Goal: Task Accomplishment & Management: Complete application form

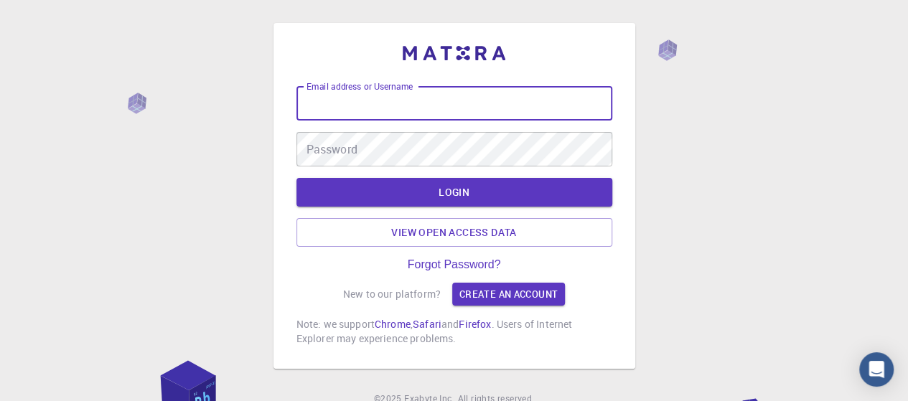
click at [365, 100] on input "Email address or Username" at bounding box center [454, 103] width 316 height 34
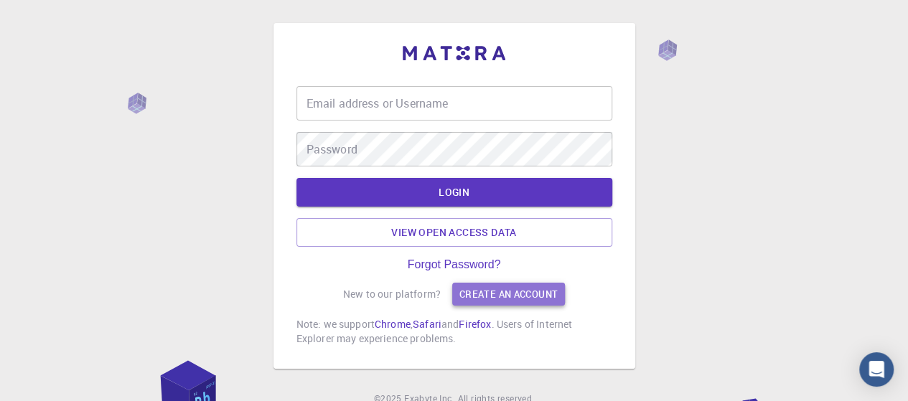
click at [474, 290] on link "Create an account" at bounding box center [508, 294] width 113 height 23
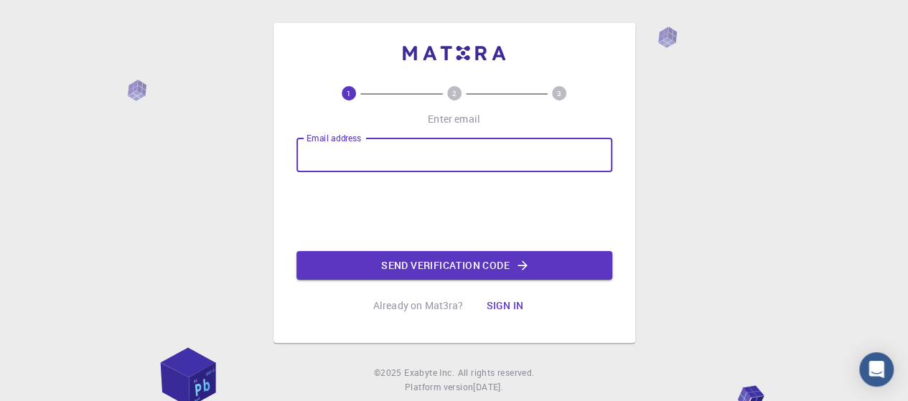
click at [335, 150] on input "Email address" at bounding box center [454, 155] width 316 height 34
type input "i"
click at [309, 154] on input "Email address" at bounding box center [454, 155] width 316 height 34
type input "[EMAIL_ADDRESS][DOMAIN_NAME]"
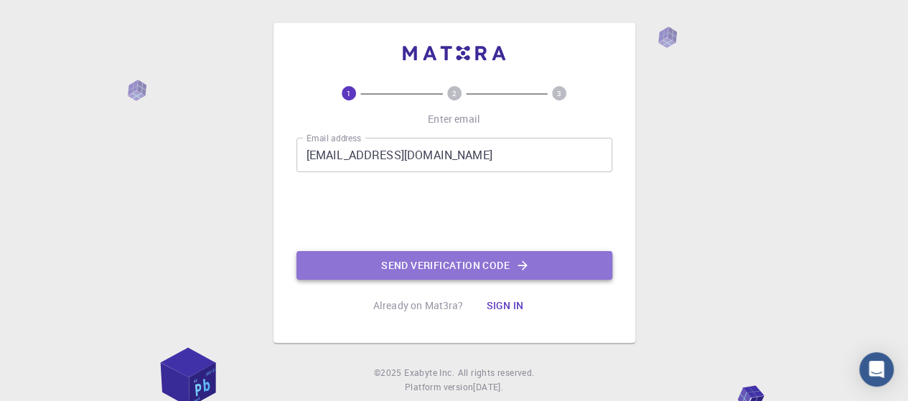
click at [454, 263] on button "Send verification code" at bounding box center [454, 265] width 316 height 29
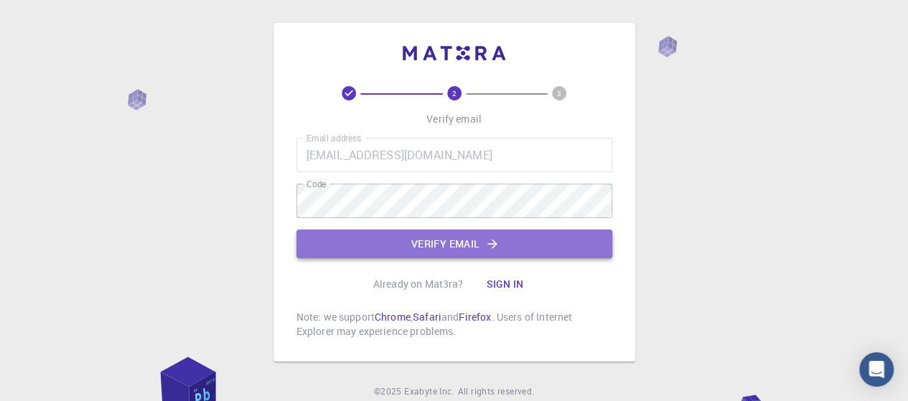
click at [415, 250] on button "Verify email" at bounding box center [454, 244] width 316 height 29
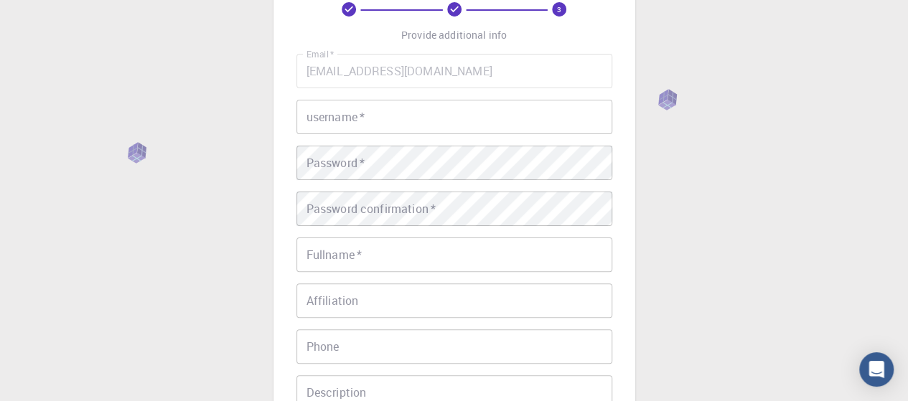
scroll to position [93, 0]
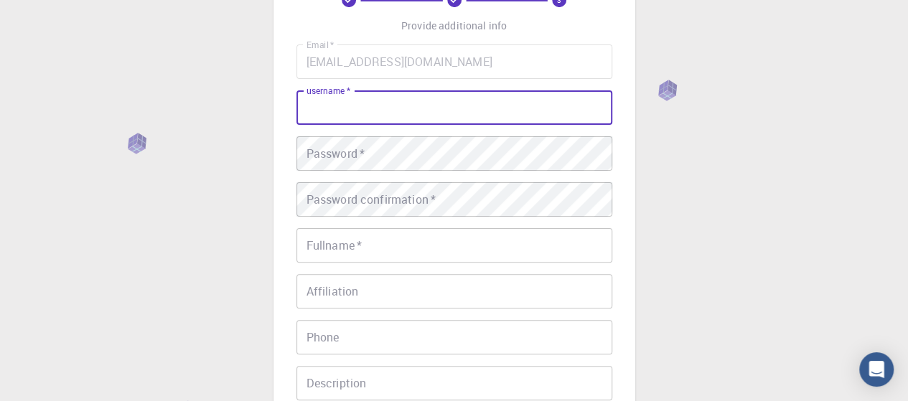
click at [370, 107] on input "username   *" at bounding box center [454, 107] width 316 height 34
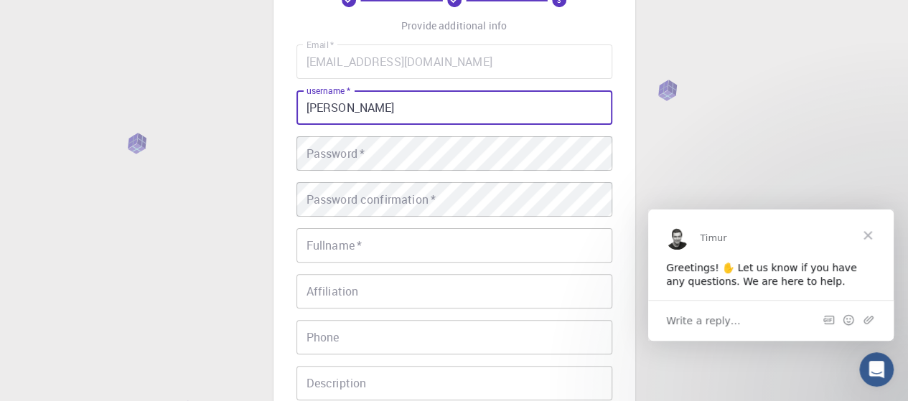
scroll to position [0, 0]
type input "Rameel312"
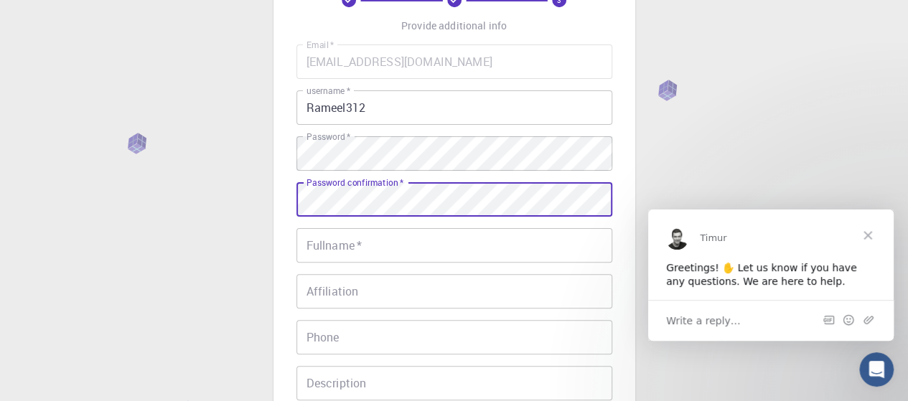
click at [337, 252] on input "Fullname   *" at bounding box center [454, 245] width 316 height 34
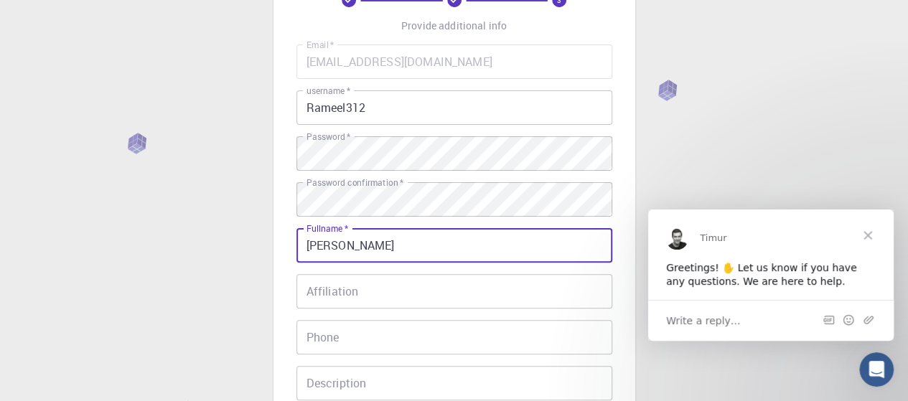
type input "Muhammad Imran Rameel"
type input "069410704"
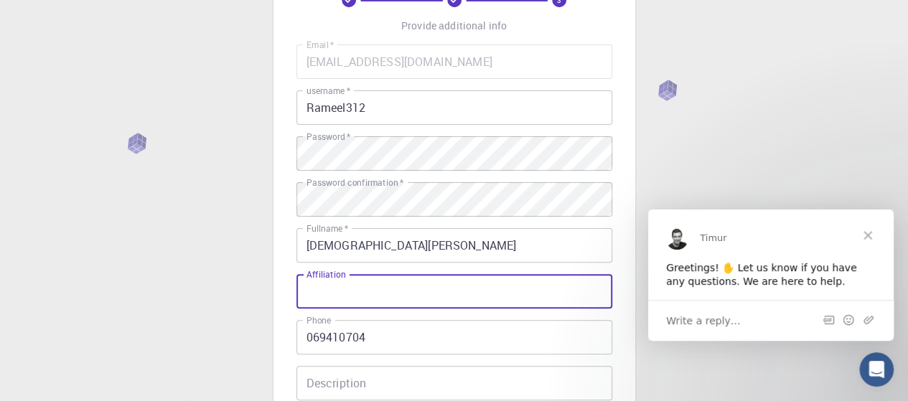
click at [317, 296] on input "Affiliation" at bounding box center [454, 291] width 316 height 34
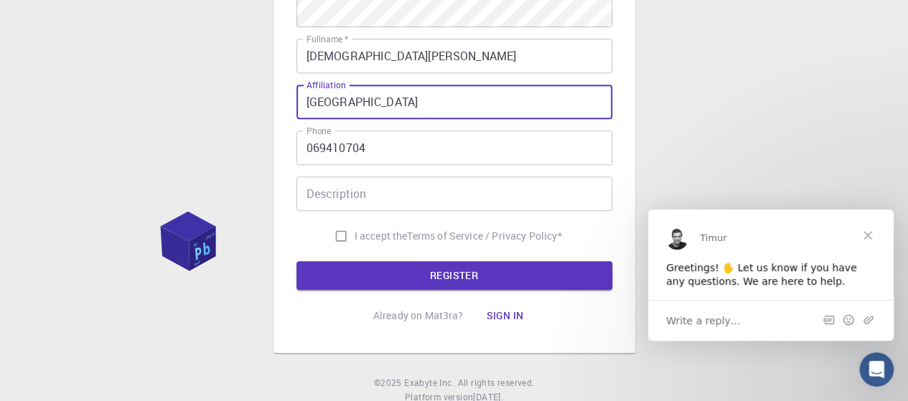
scroll to position [297, 0]
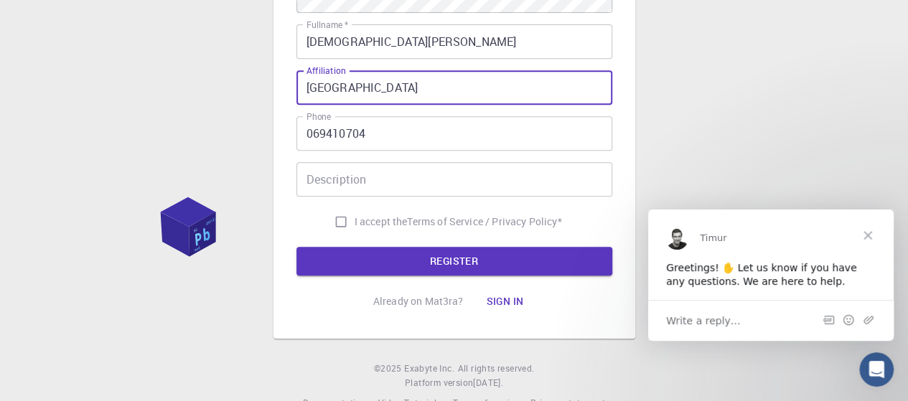
type input "Kaunas University of Technology"
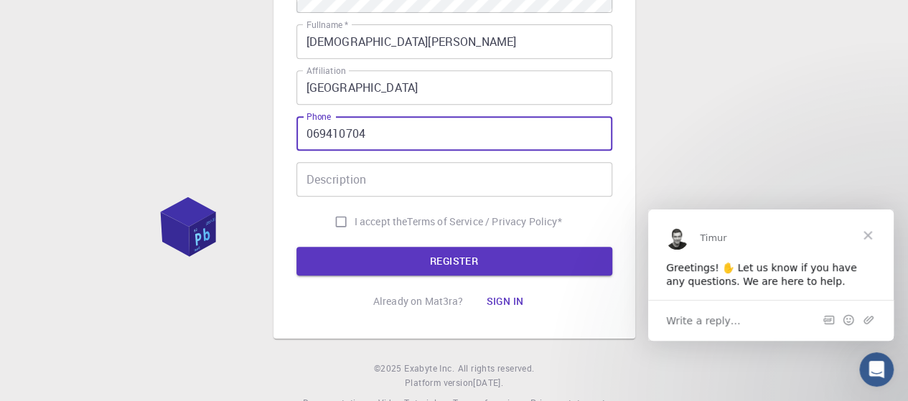
click at [306, 138] on input "069410704" at bounding box center [454, 133] width 316 height 34
type input "_+37069410704"
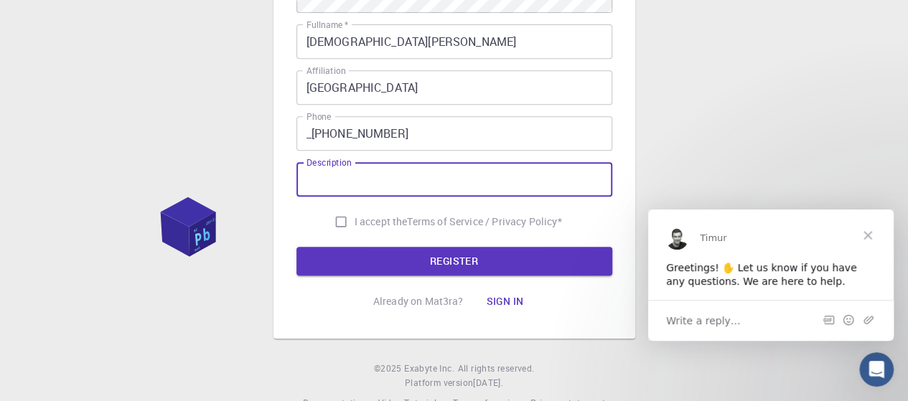
click at [349, 179] on input "Description" at bounding box center [454, 179] width 316 height 34
click at [448, 182] on input "I am Materials Engineering student" at bounding box center [454, 179] width 316 height 34
type input "I am Materials Engineering PhD student"
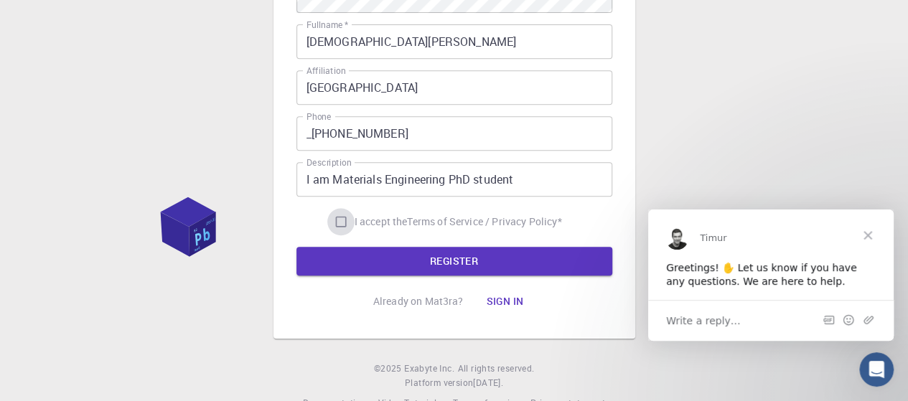
click at [334, 224] on input "I accept the Terms of Service / Privacy Policy *" at bounding box center [340, 221] width 27 height 27
checkbox input "true"
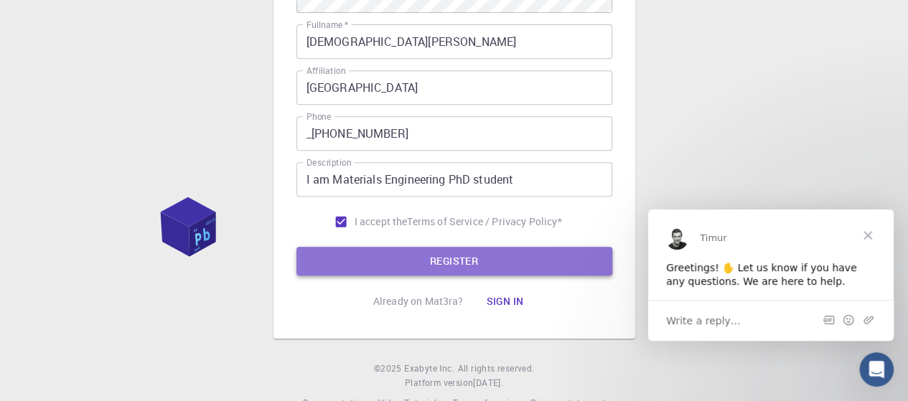
click at [403, 263] on button "REGISTER" at bounding box center [454, 261] width 316 height 29
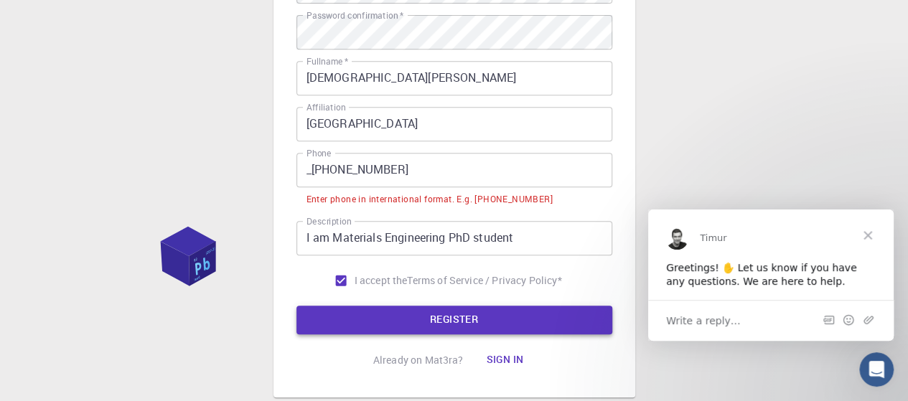
scroll to position [333, 0]
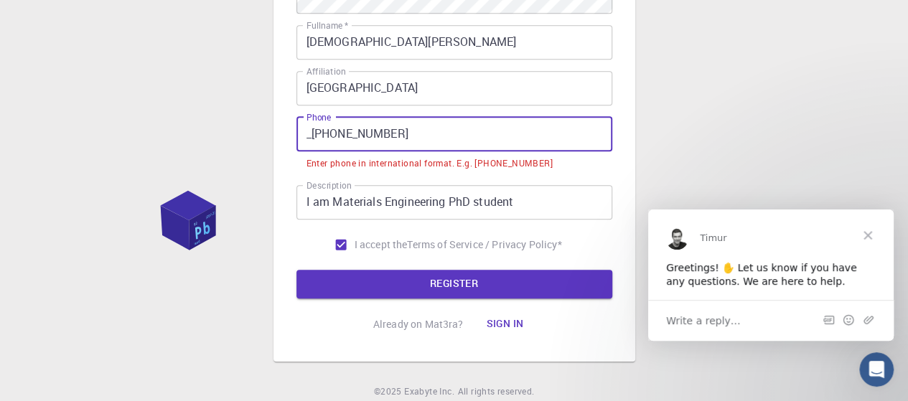
click at [322, 136] on input "_+37069410704" at bounding box center [454, 134] width 316 height 34
click at [321, 136] on input "_+37069410704" at bounding box center [454, 134] width 316 height 34
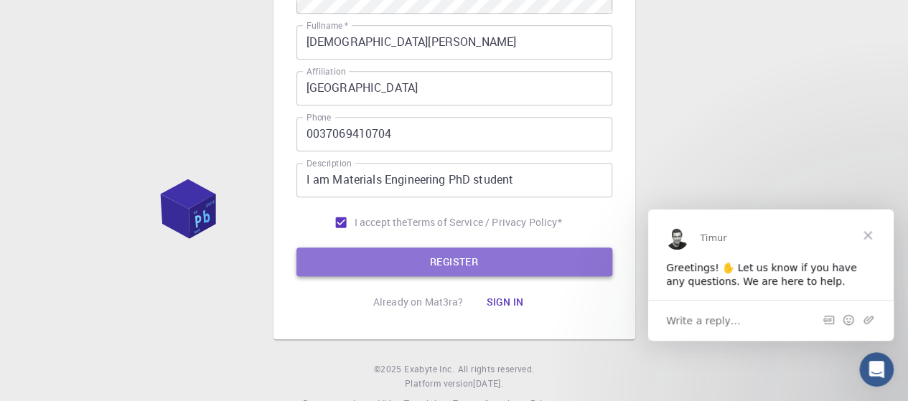
click at [448, 262] on button "REGISTER" at bounding box center [454, 262] width 316 height 29
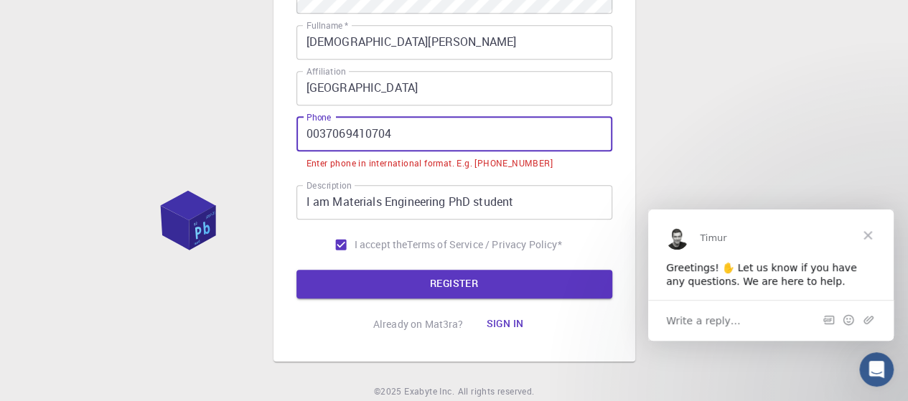
click at [321, 136] on input "0037069410704" at bounding box center [454, 134] width 316 height 34
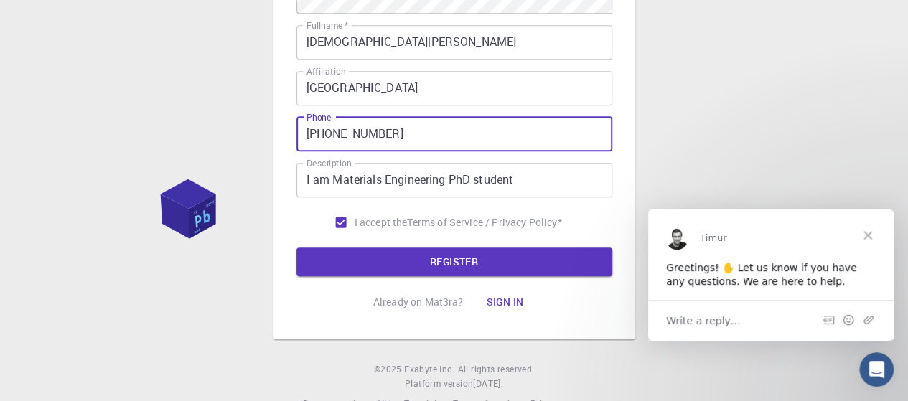
click at [334, 136] on input "+37069410704" at bounding box center [454, 134] width 316 height 34
click at [408, 136] on input "+37069410704" at bounding box center [454, 134] width 316 height 34
type input "+37069410704"
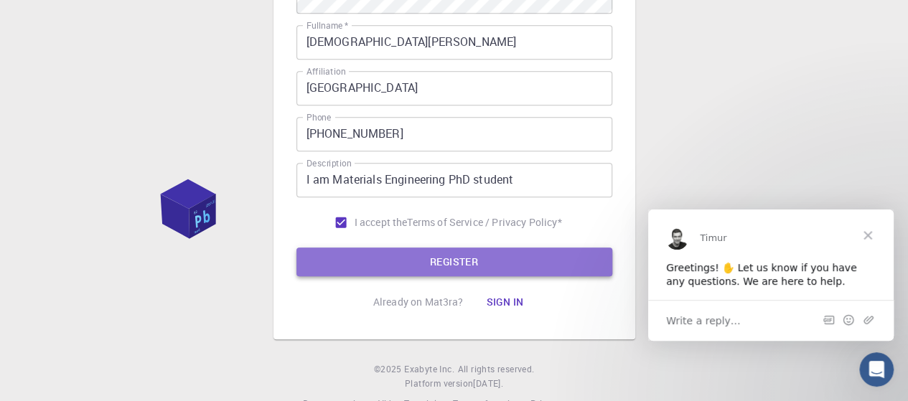
click at [410, 250] on button "REGISTER" at bounding box center [454, 262] width 316 height 29
click at [410, 262] on button "REGISTER" at bounding box center [454, 262] width 316 height 29
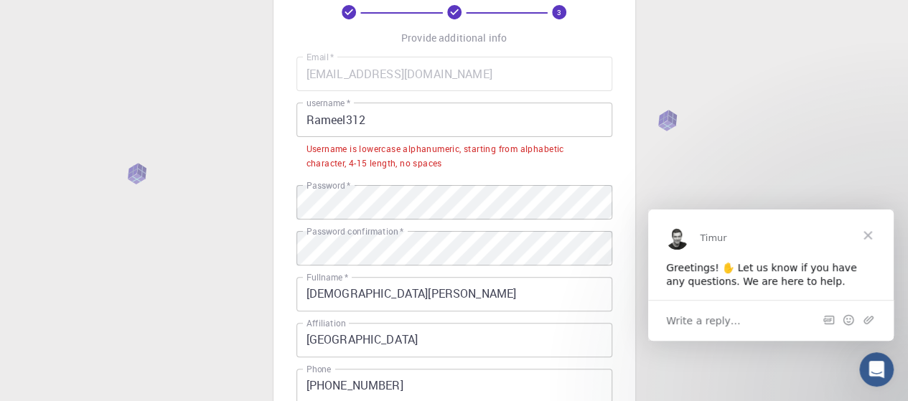
scroll to position [41, 0]
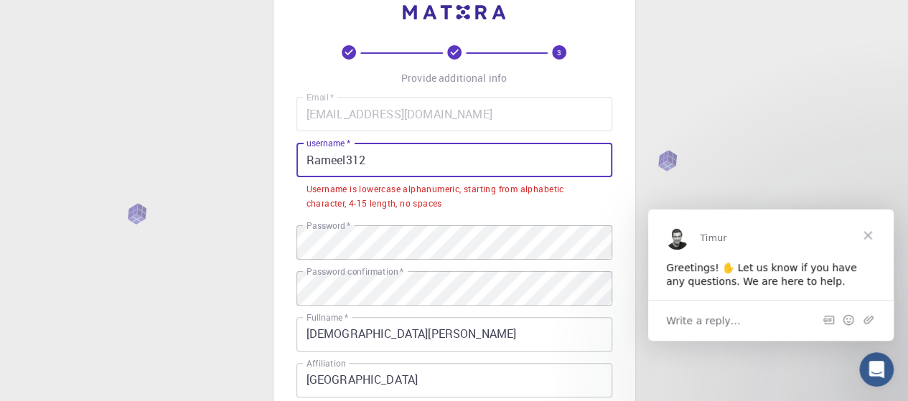
click at [389, 160] on input "Rameel312" at bounding box center [454, 160] width 316 height 34
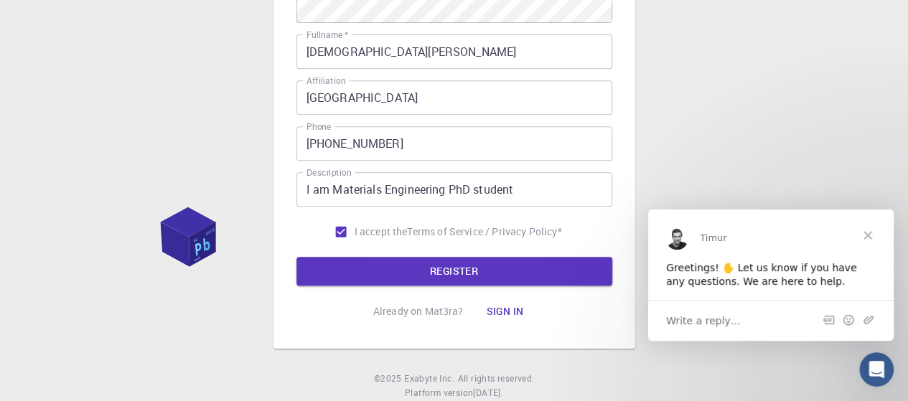
scroll to position [293, 0]
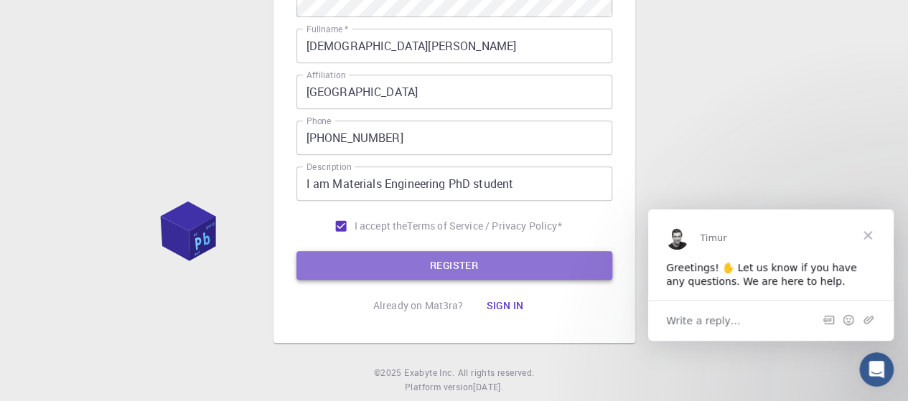
click at [402, 261] on button "REGISTER" at bounding box center [454, 265] width 316 height 29
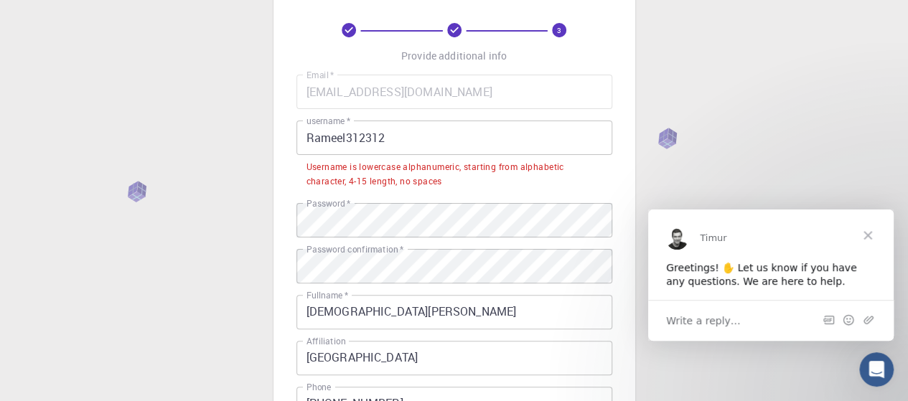
scroll to position [62, 0]
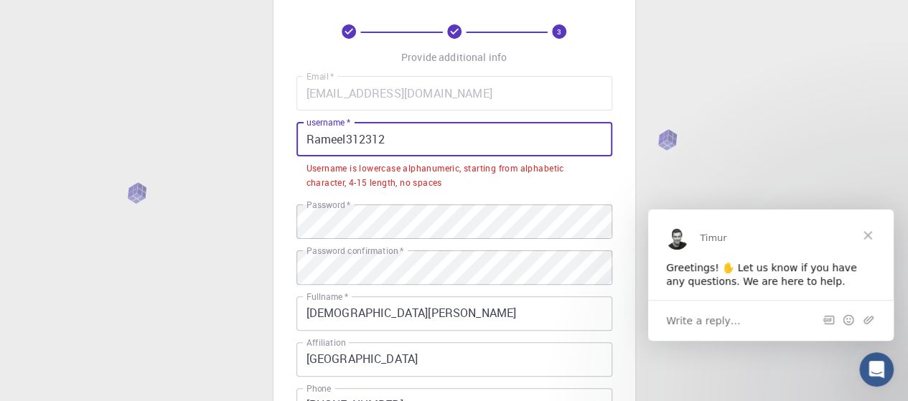
click at [401, 134] on input "Rameel312312" at bounding box center [454, 139] width 316 height 34
click at [314, 139] on input "Rameel312312" at bounding box center [454, 139] width 316 height 34
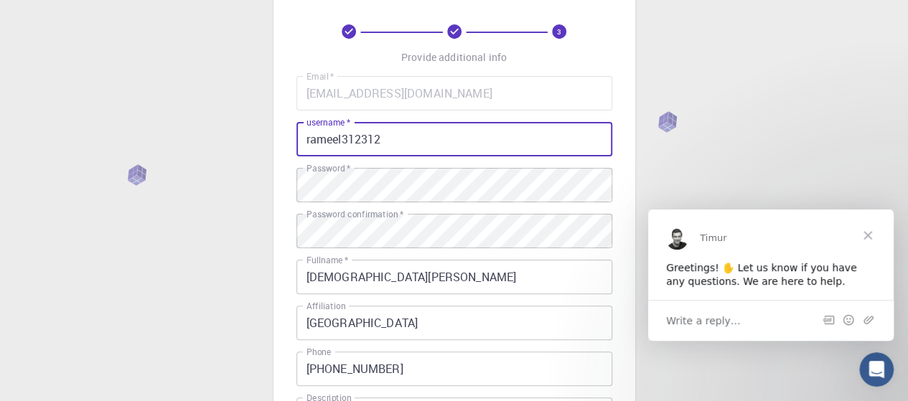
click at [416, 141] on input "rameel312312" at bounding box center [454, 139] width 316 height 34
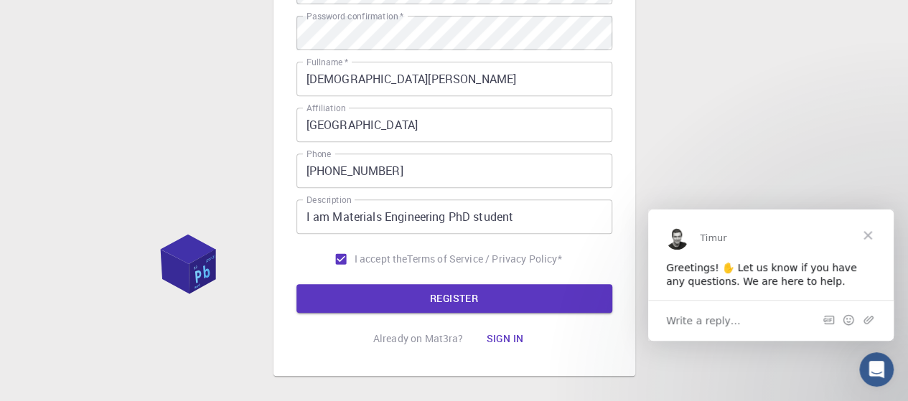
scroll to position [330, 0]
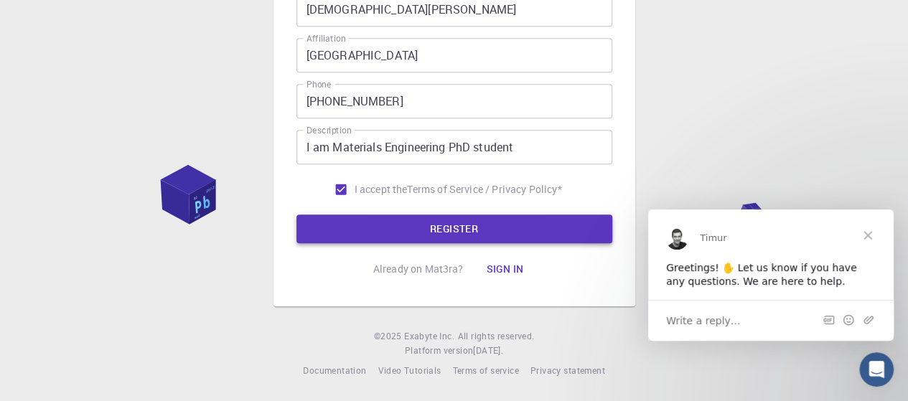
type input "rameel312"
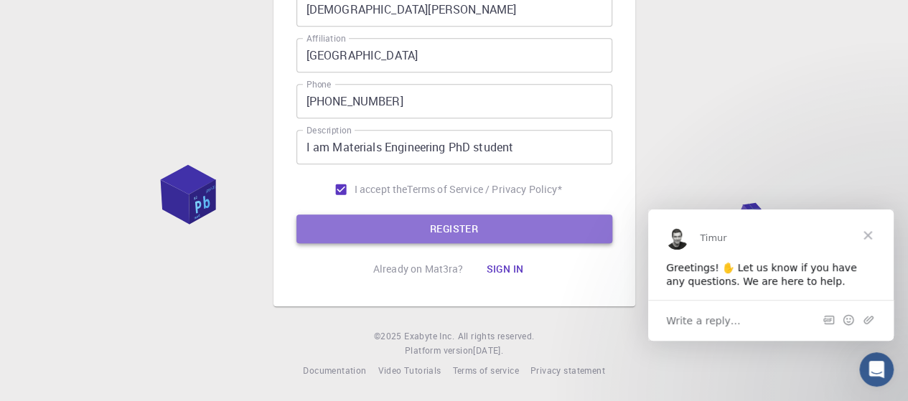
click at [454, 229] on button "REGISTER" at bounding box center [454, 229] width 316 height 29
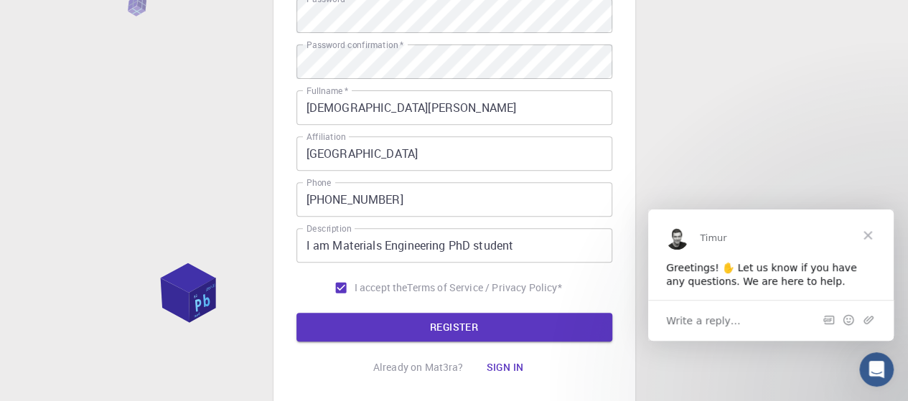
scroll to position [256, 0]
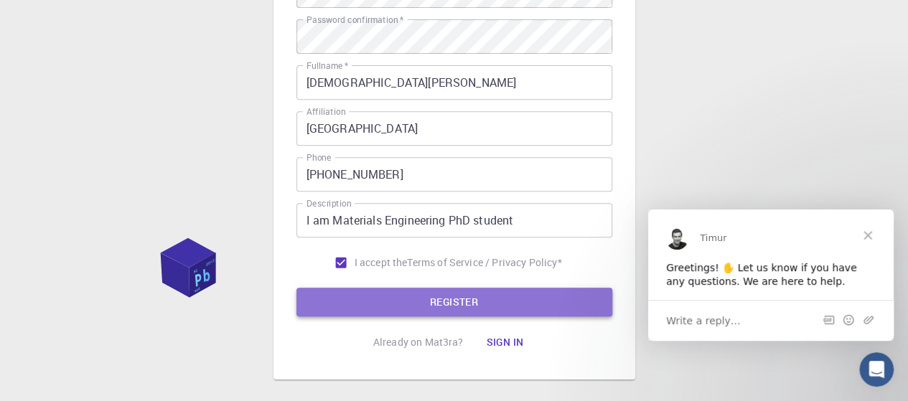
click at [447, 302] on button "REGISTER" at bounding box center [454, 302] width 316 height 29
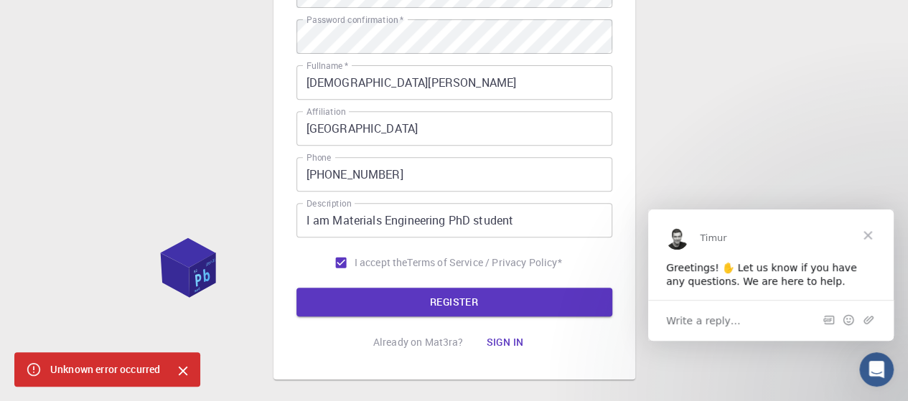
click at [32, 367] on icon at bounding box center [34, 370] width 16 height 16
click at [869, 233] on span "Close" at bounding box center [868, 235] width 52 height 52
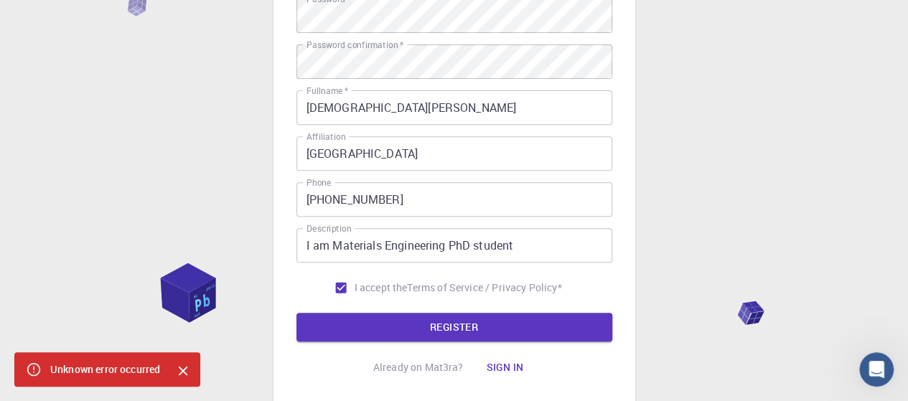
scroll to position [0, 0]
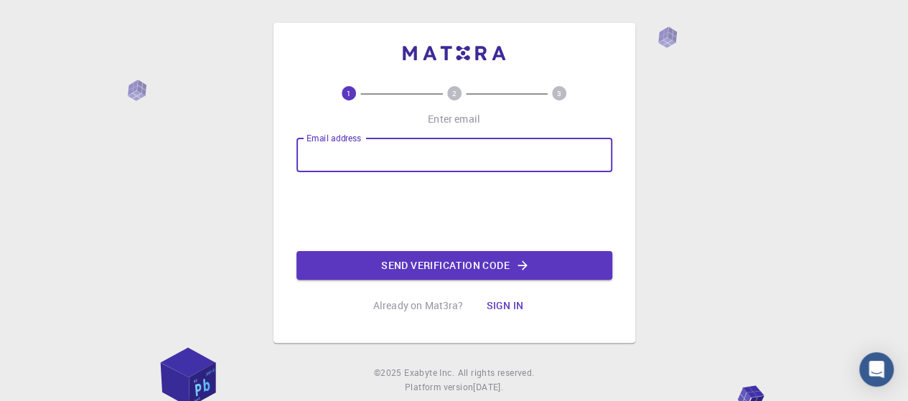
click at [332, 154] on input "Email address" at bounding box center [454, 155] width 316 height 34
type input "[EMAIL_ADDRESS][DOMAIN_NAME]"
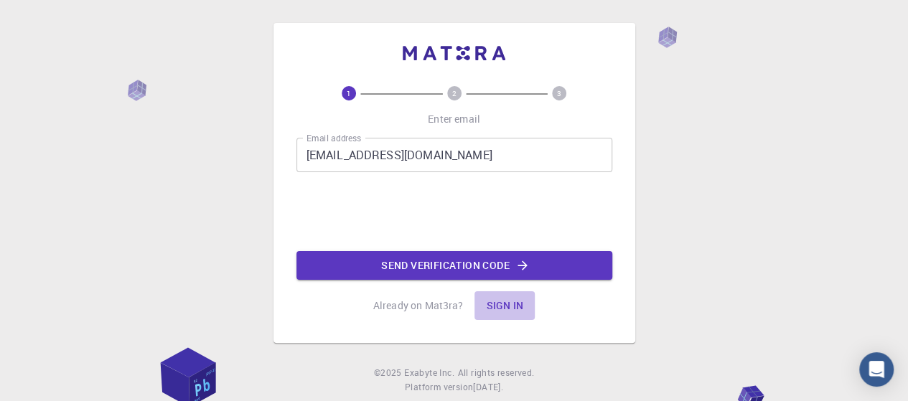
click at [501, 304] on button "Sign in" at bounding box center [504, 305] width 60 height 29
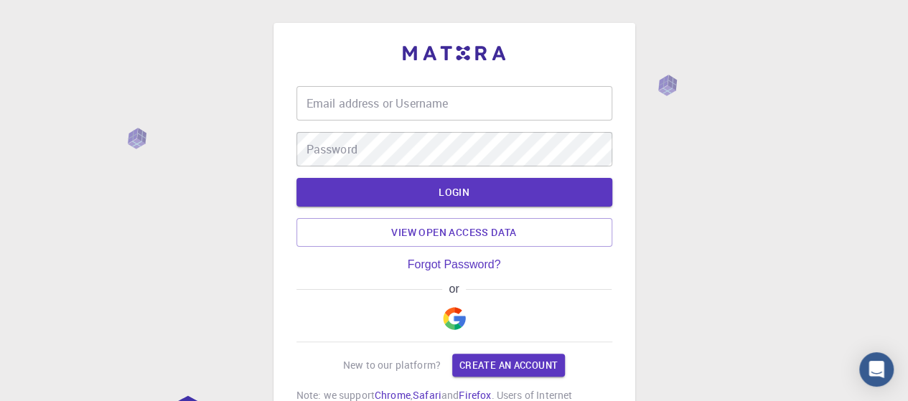
click at [382, 100] on input "Email address or Username" at bounding box center [454, 103] width 316 height 34
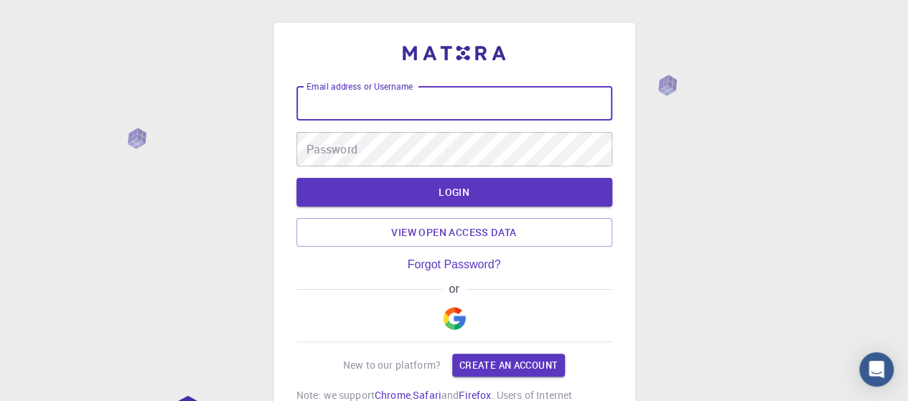
click at [340, 102] on input "Email address or Username" at bounding box center [454, 103] width 316 height 34
type input "[EMAIL_ADDRESS][DOMAIN_NAME]"
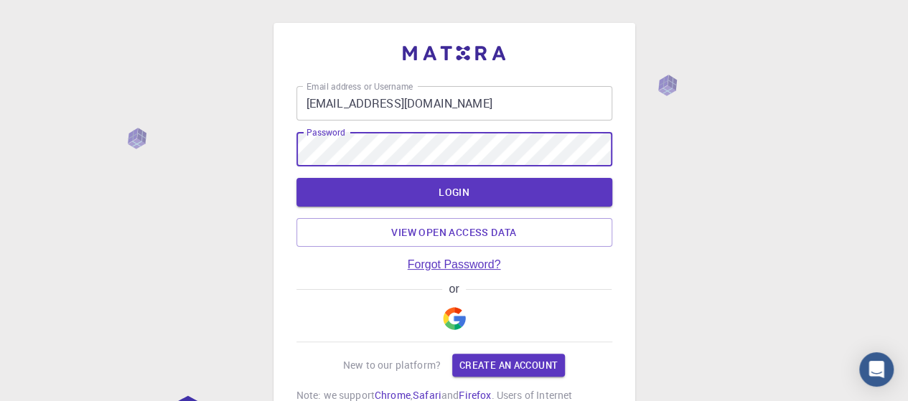
click at [423, 266] on link "Forgot Password?" at bounding box center [454, 264] width 93 height 13
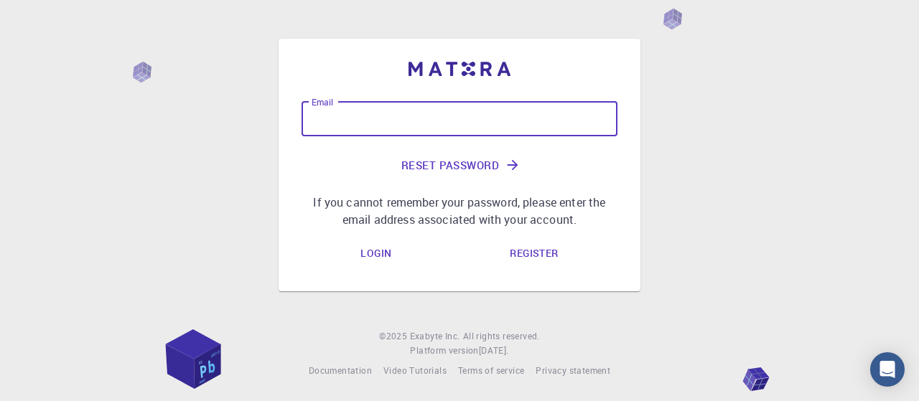
click at [376, 111] on input "Email" at bounding box center [459, 119] width 316 height 34
type input "[EMAIL_ADDRESS][DOMAIN_NAME]"
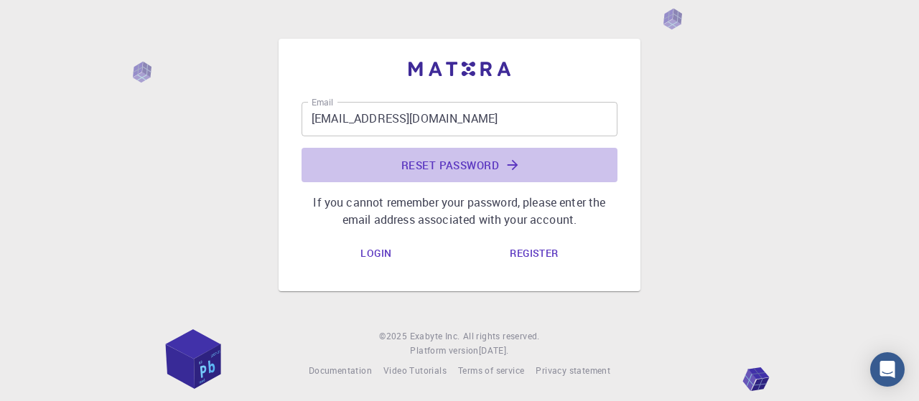
click at [431, 164] on button "Reset Password" at bounding box center [459, 165] width 316 height 34
